Goal: Navigation & Orientation: Find specific page/section

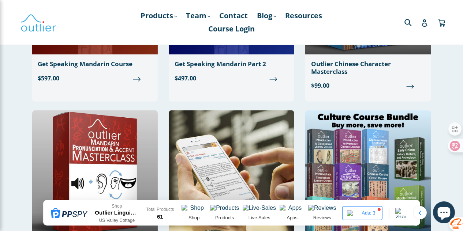
scroll to position [403, 0]
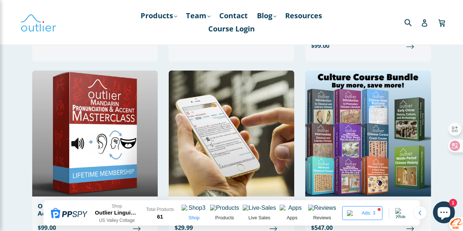
click at [204, 211] on img at bounding box center [194, 209] width 25 height 9
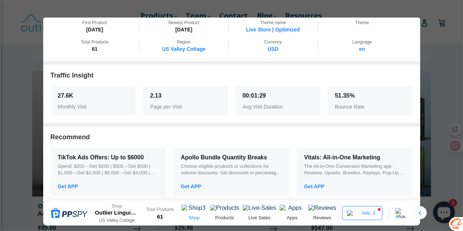
scroll to position [18, 0]
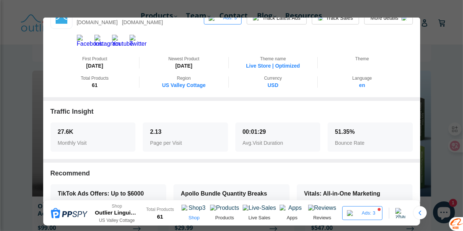
click at [442, 168] on div at bounding box center [231, 115] width 463 height 231
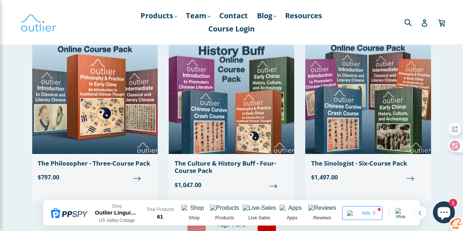
scroll to position [1793, 0]
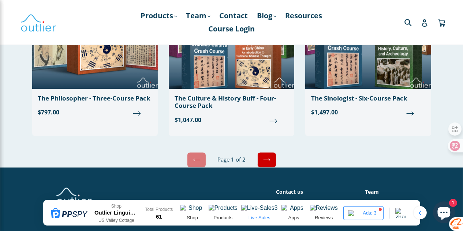
click at [255, 206] on img at bounding box center [259, 209] width 37 height 9
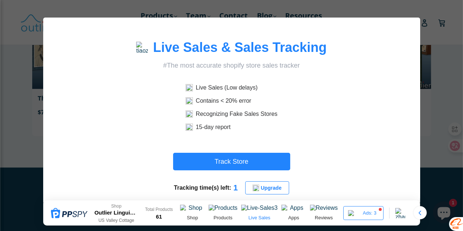
scroll to position [16, 0]
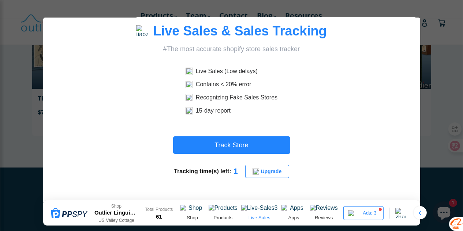
click at [441, 56] on div at bounding box center [231, 115] width 463 height 231
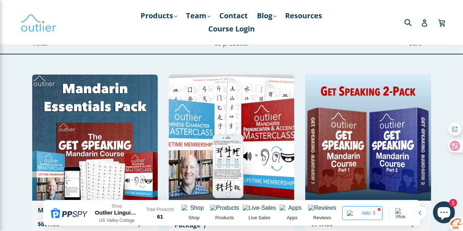
scroll to position [0, 0]
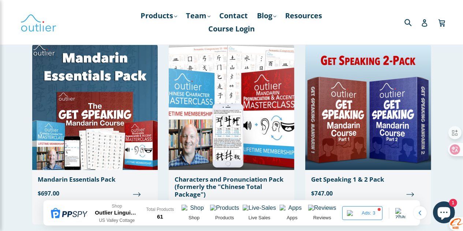
scroll to position [73, 0]
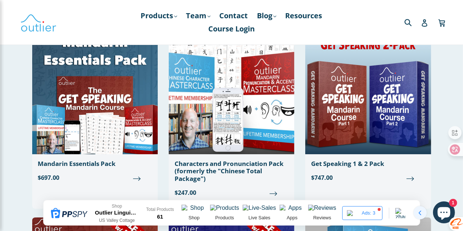
click at [419, 213] on icon at bounding box center [420, 213] width 3 height 5
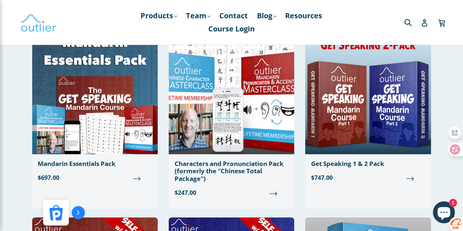
click at [265, 30] on ul "Products .cls-1{fill:#231f20} expand Chinese Characters & Reading Mandarin Pron…" at bounding box center [232, 22] width 212 height 26
